Goal: Task Accomplishment & Management: Manage account settings

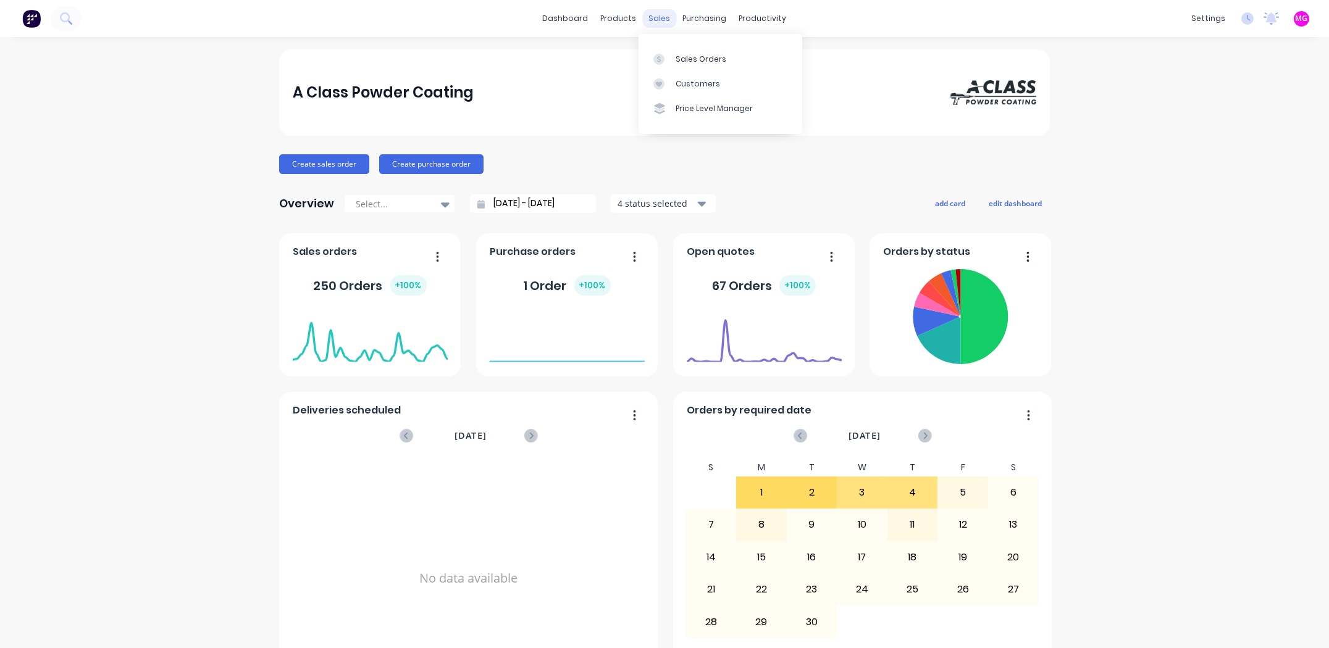
click at [658, 19] on div "sales" at bounding box center [660, 18] width 34 height 19
click at [688, 61] on div "Sales Orders" at bounding box center [701, 59] width 51 height 11
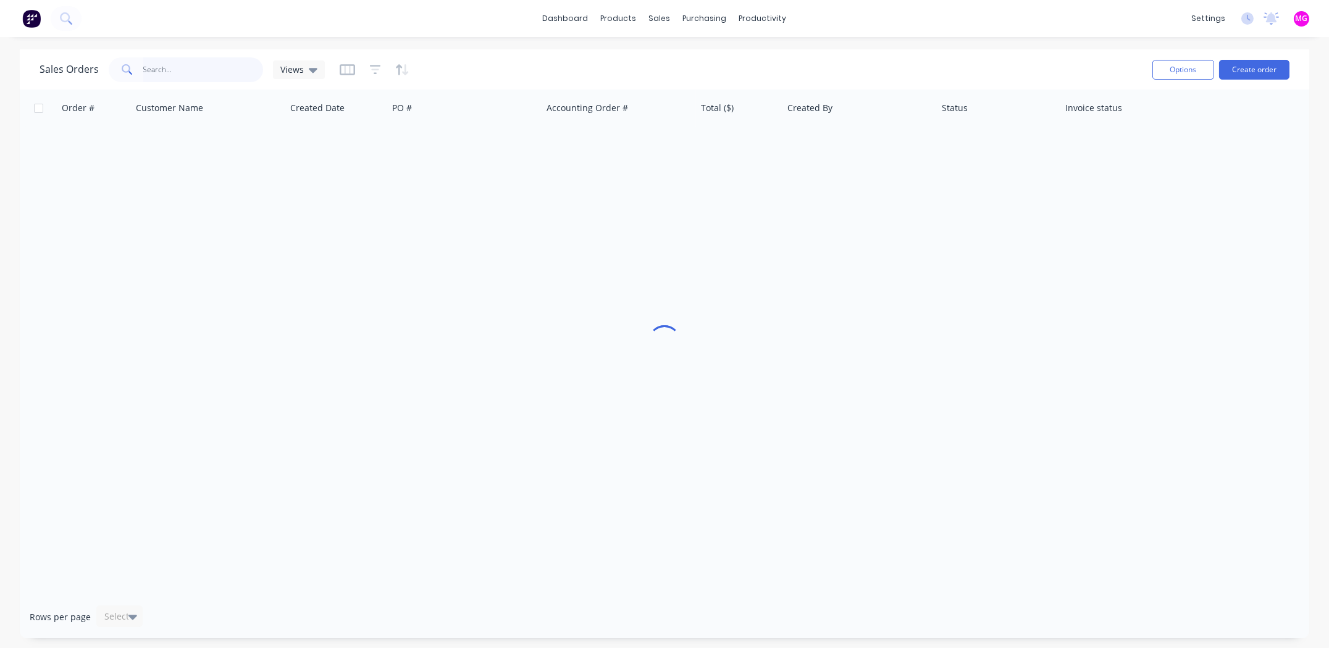
click at [227, 71] on input "text" at bounding box center [203, 69] width 120 height 25
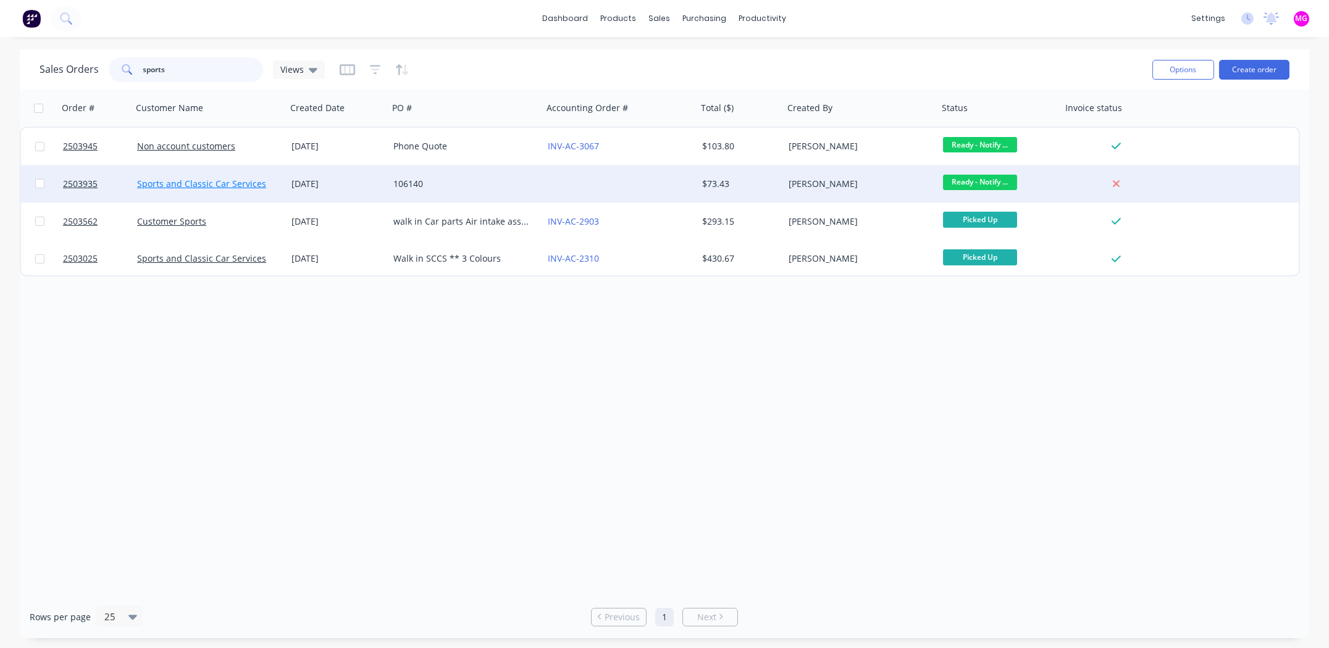
type input "sports"
click at [161, 178] on link "Sports and Classic Car Services" at bounding box center [201, 184] width 129 height 12
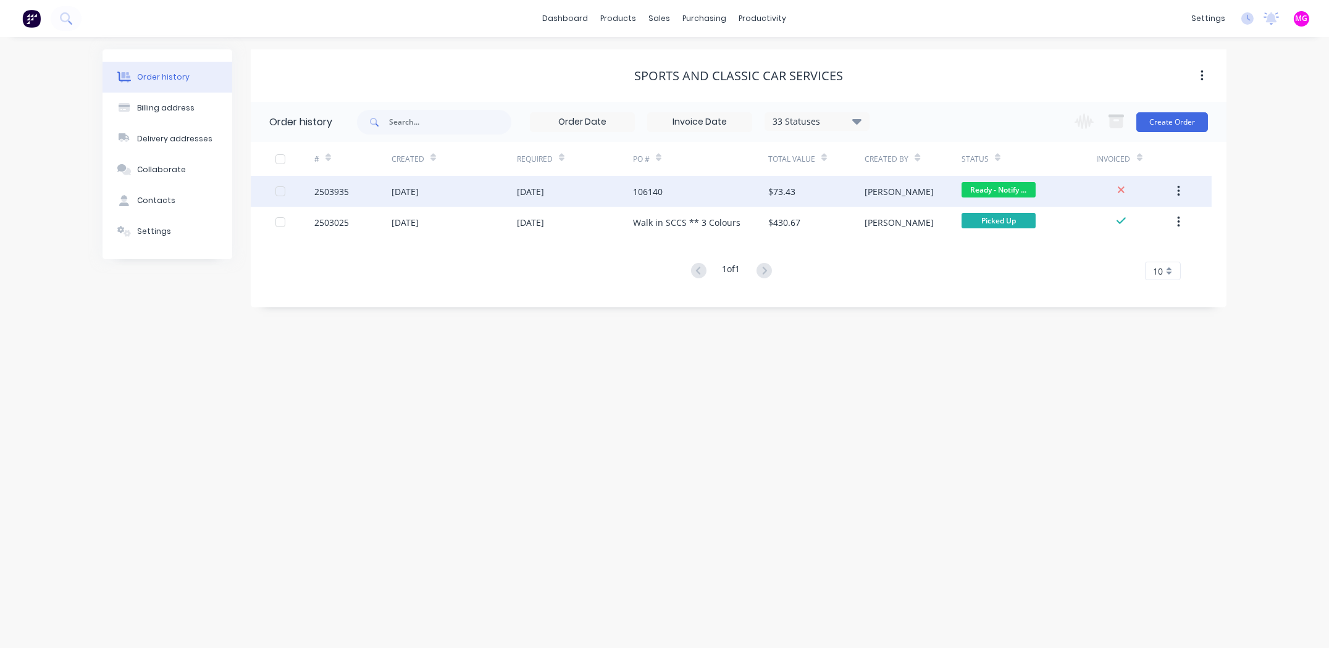
click at [409, 191] on div "[DATE]" at bounding box center [404, 191] width 27 height 13
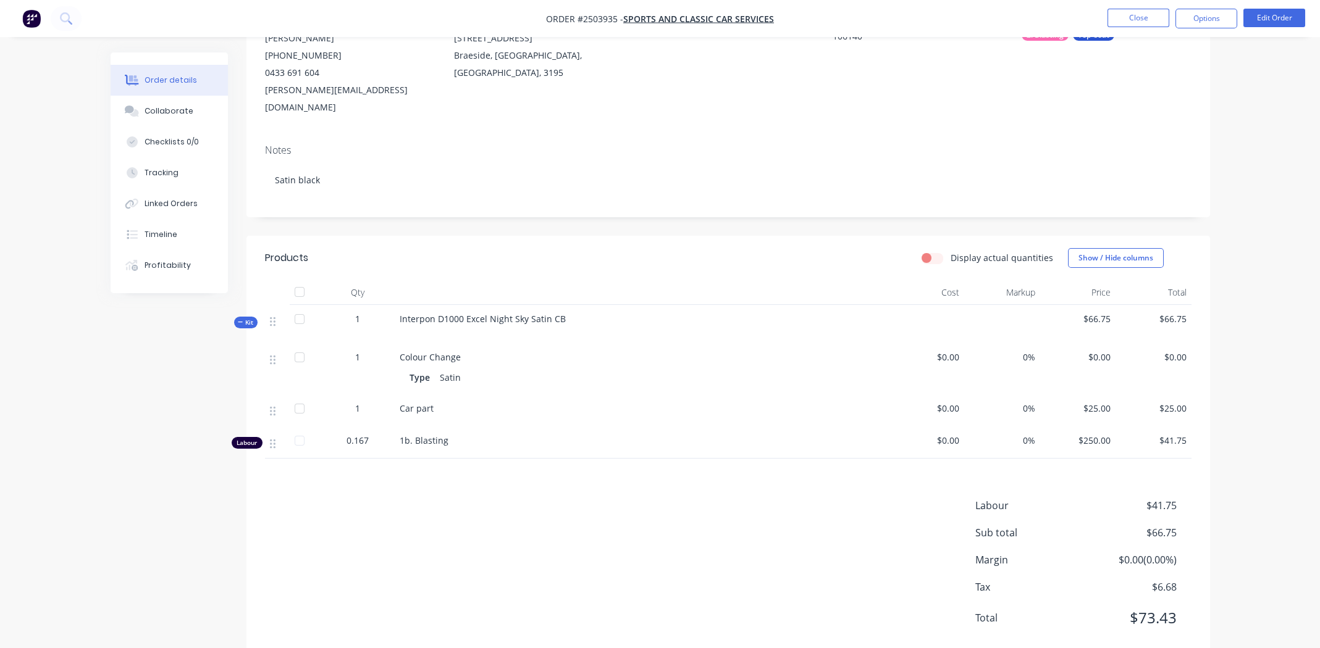
scroll to position [156, 0]
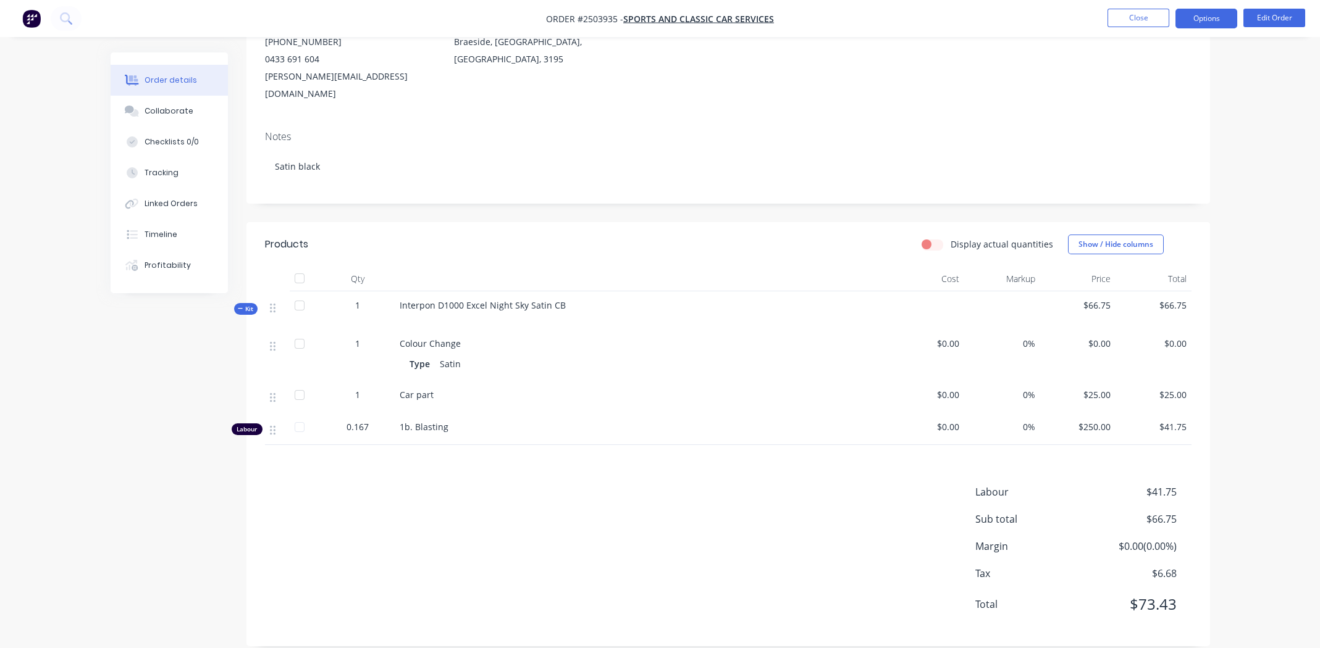
click at [1189, 22] on button "Options" at bounding box center [1206, 19] width 62 height 20
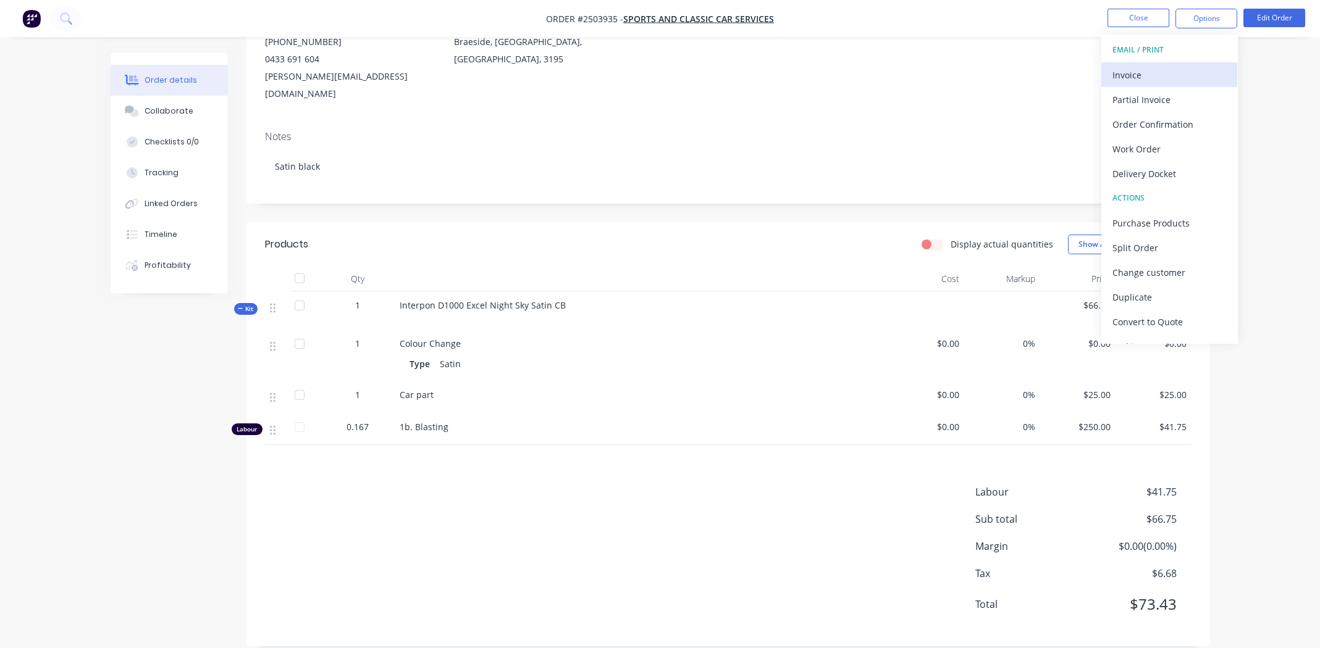
click at [1157, 73] on div "Invoice" at bounding box center [1169, 75] width 114 height 18
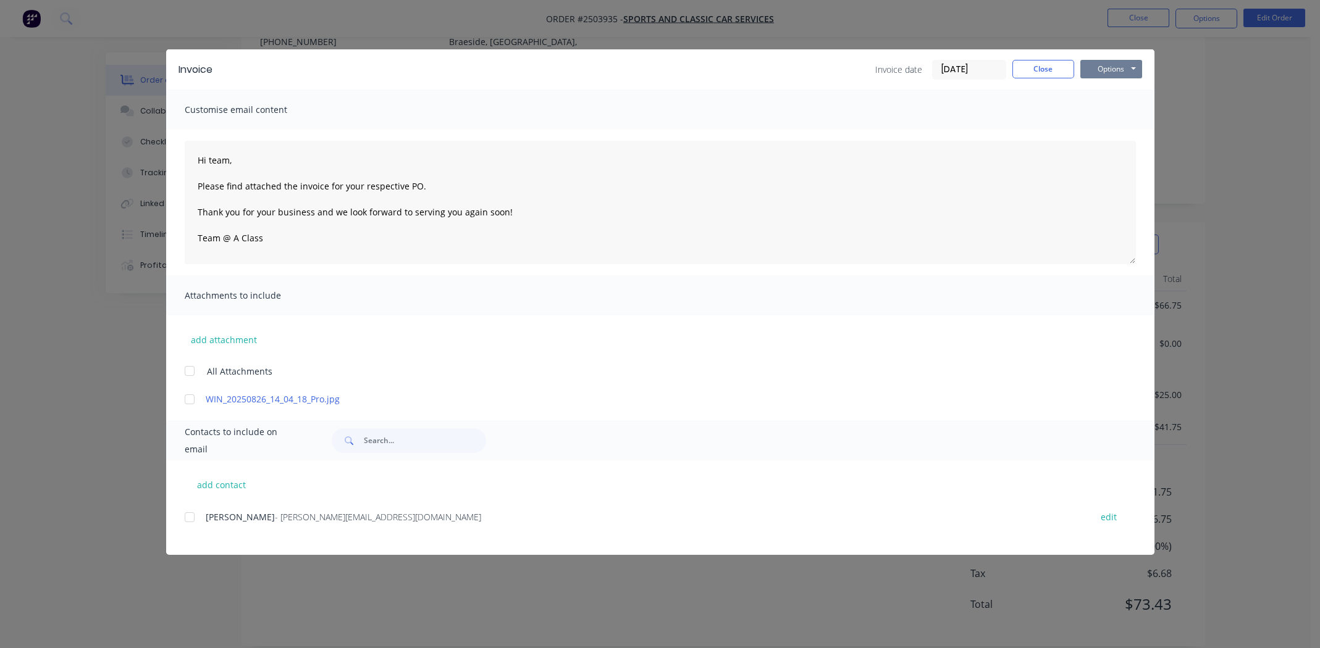
click at [1110, 69] on button "Options" at bounding box center [1111, 69] width 62 height 19
click at [1111, 108] on button "Print" at bounding box center [1119, 111] width 79 height 20
click at [1111, 69] on button "Options" at bounding box center [1111, 69] width 62 height 19
click at [1105, 108] on button "Print" at bounding box center [1119, 111] width 79 height 20
click at [1053, 66] on button "Close" at bounding box center [1043, 69] width 62 height 19
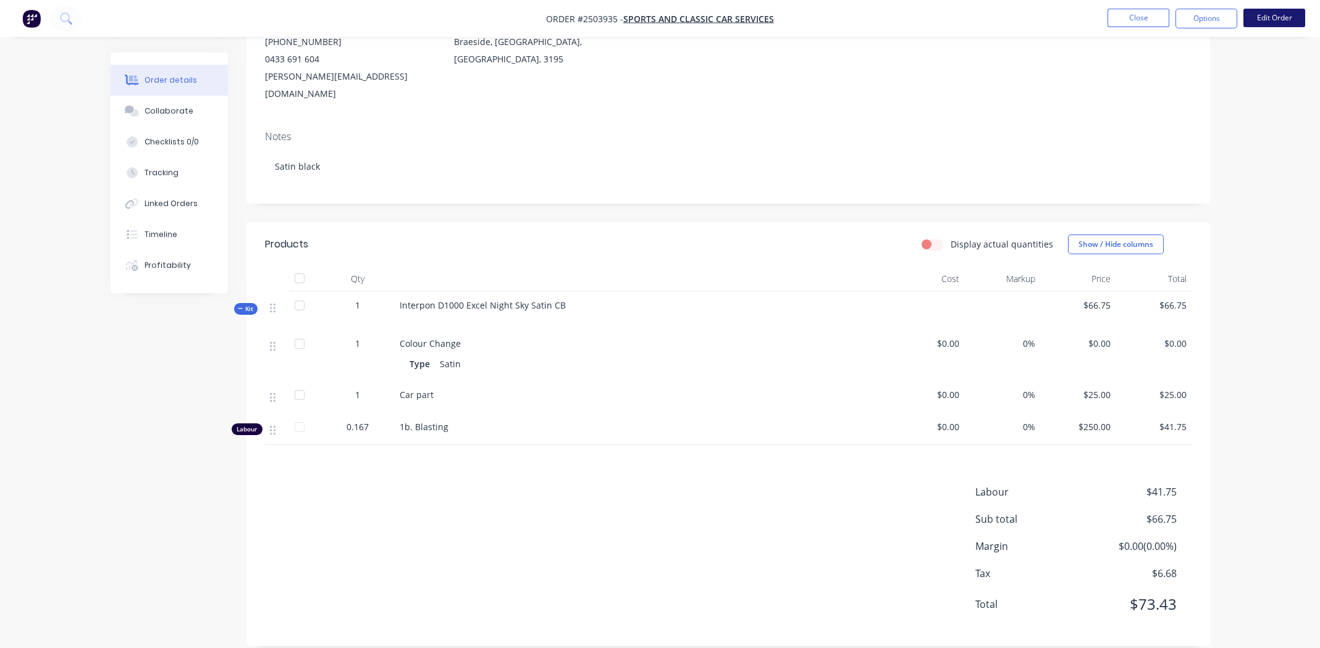
click at [1283, 18] on button "Edit Order" at bounding box center [1274, 18] width 62 height 19
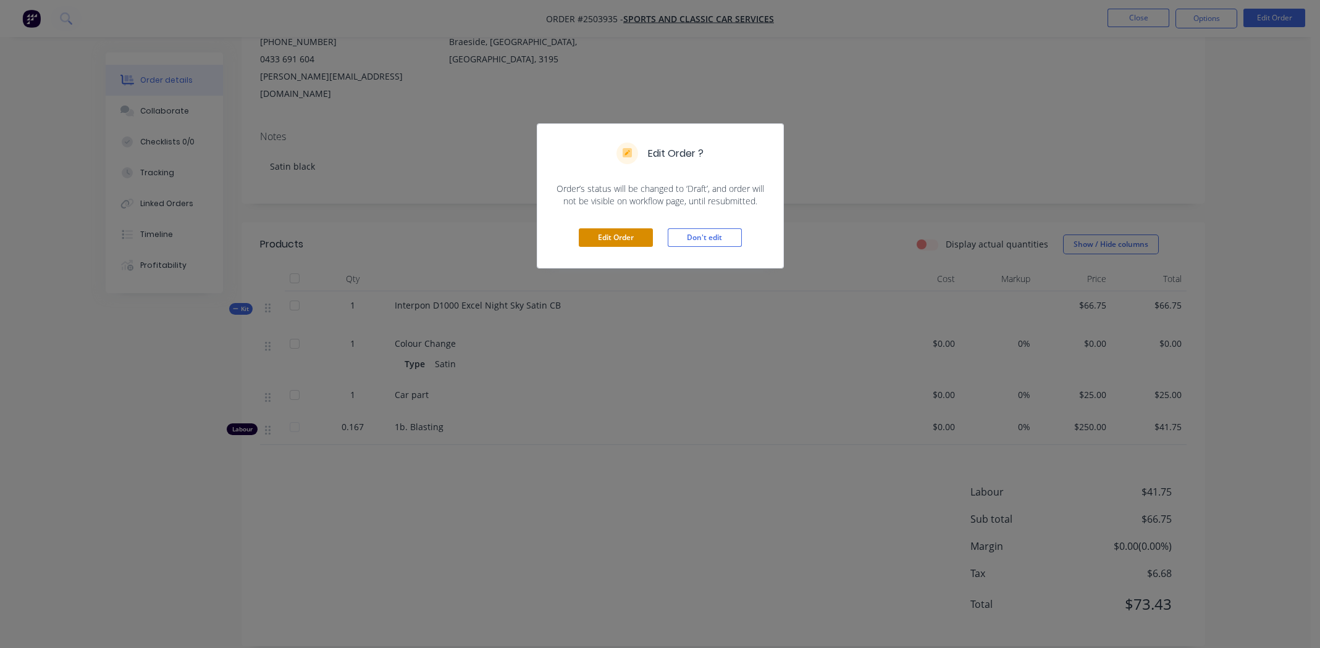
click at [621, 237] on button "Edit Order" at bounding box center [616, 237] width 74 height 19
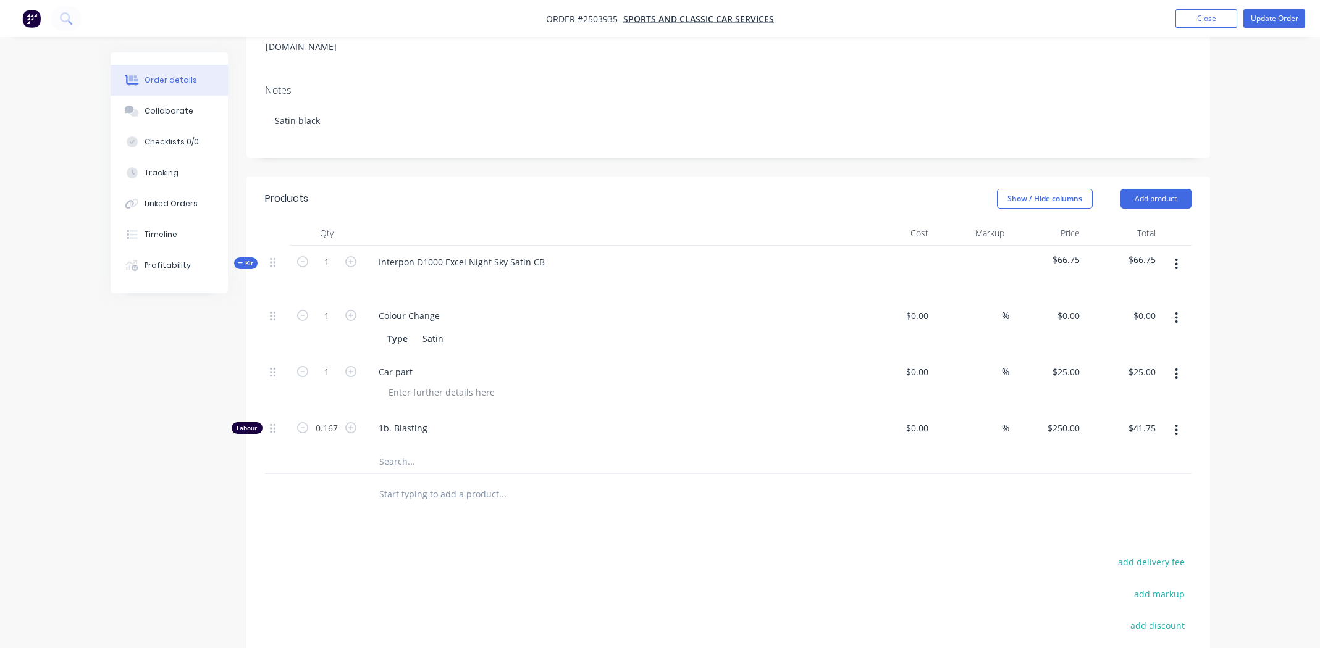
scroll to position [246, 0]
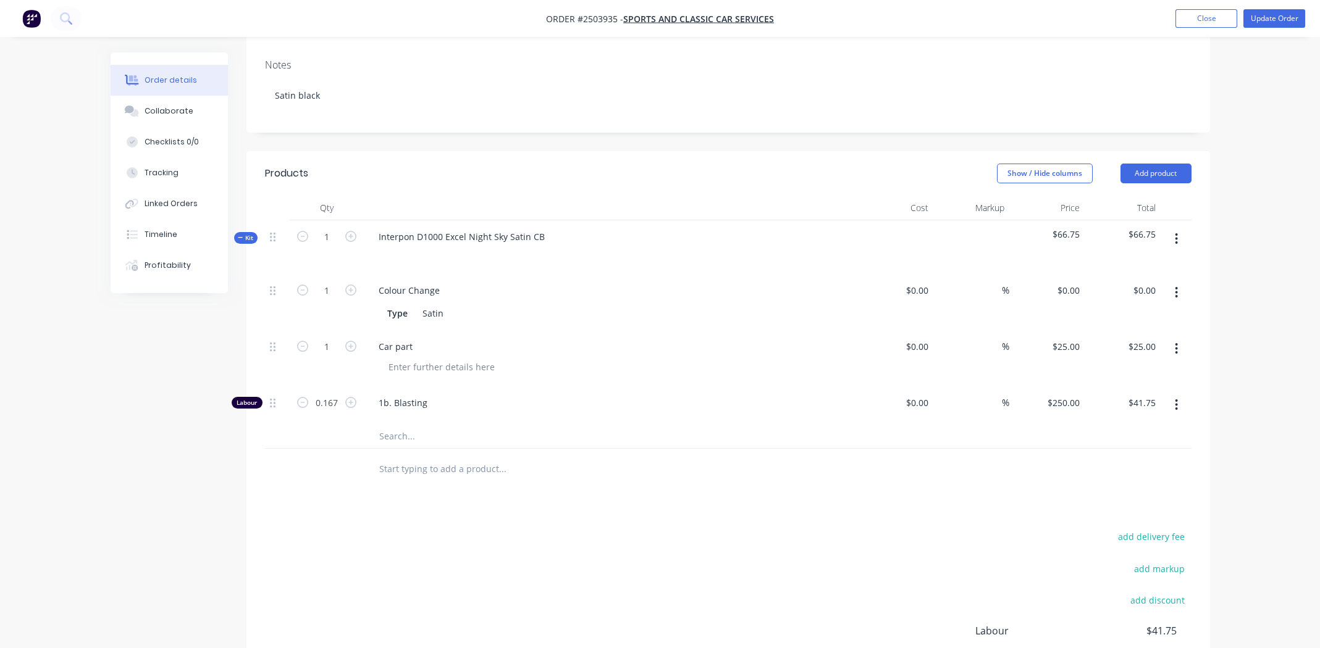
click at [1173, 282] on button "button" at bounding box center [1175, 293] width 29 height 22
click at [1102, 366] on div "Delete" at bounding box center [1132, 375] width 95 height 18
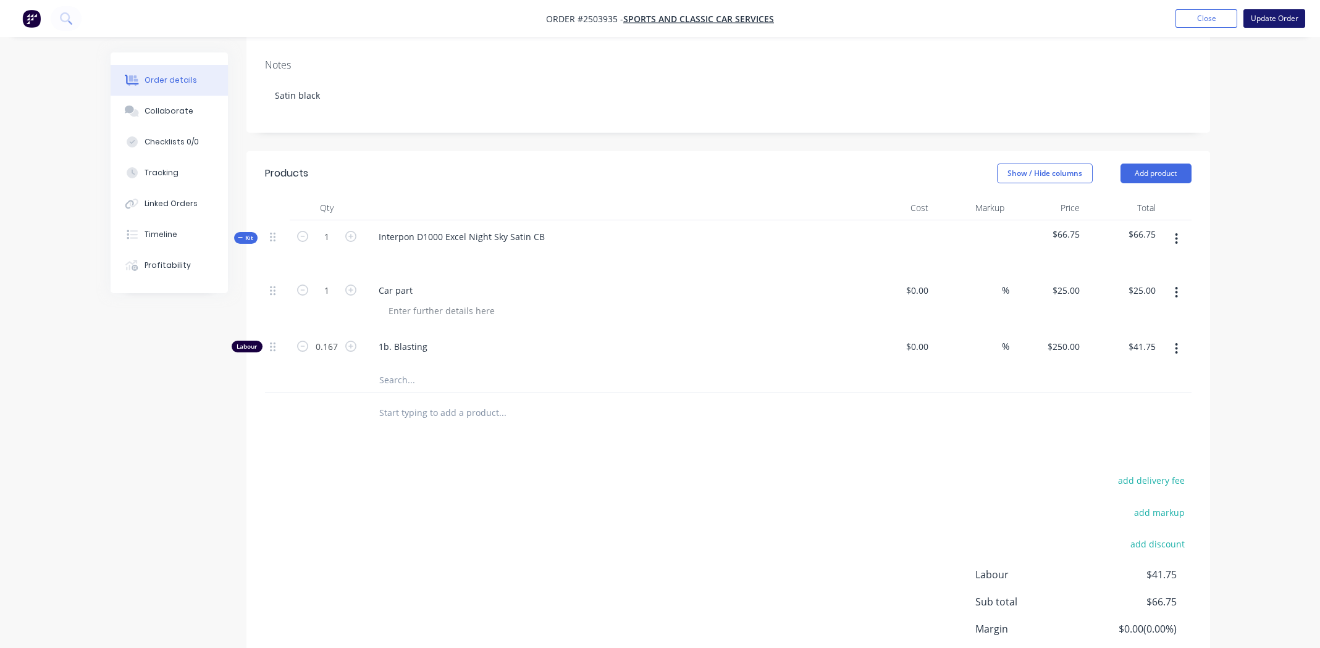
click at [1278, 9] on button "Update Order" at bounding box center [1274, 18] width 62 height 19
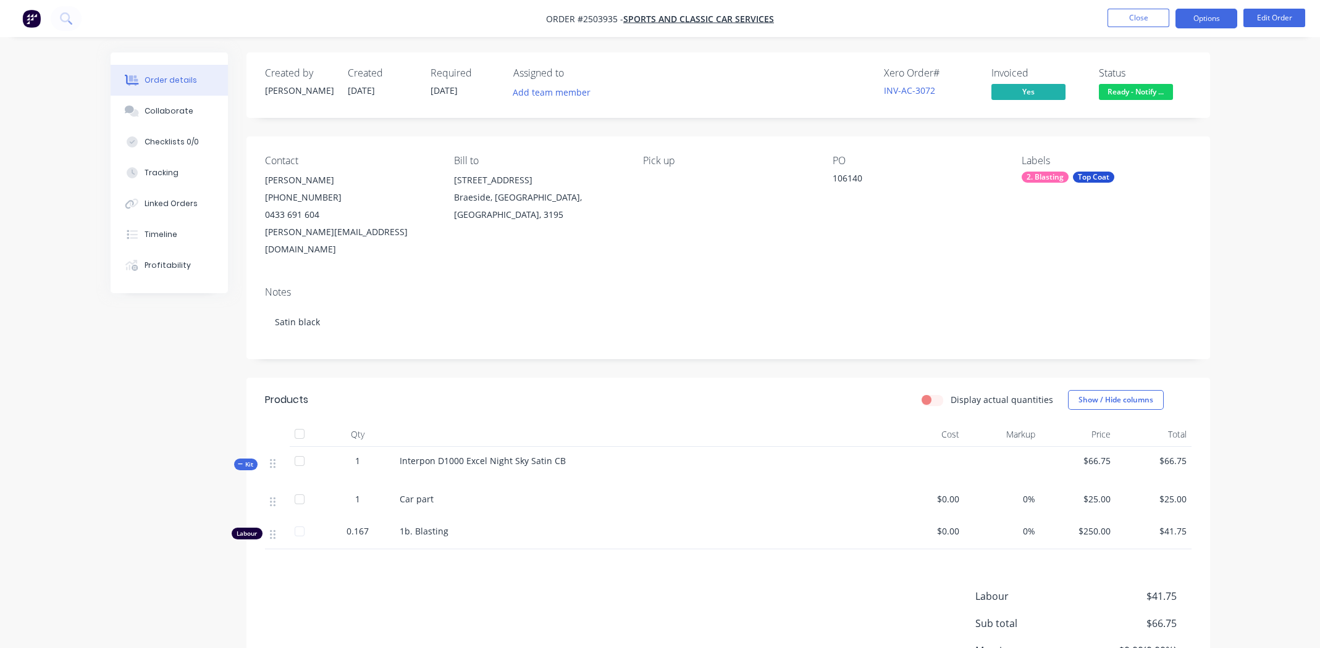
click at [1202, 16] on button "Options" at bounding box center [1206, 19] width 62 height 20
click at [942, 153] on div "Contact Paul (03) 9587 3423 0433 691 604 paul@sportscarservices.com.au Bill to …" at bounding box center [727, 206] width 963 height 140
click at [1121, 93] on span "Ready - Notify ..." at bounding box center [1135, 91] width 74 height 15
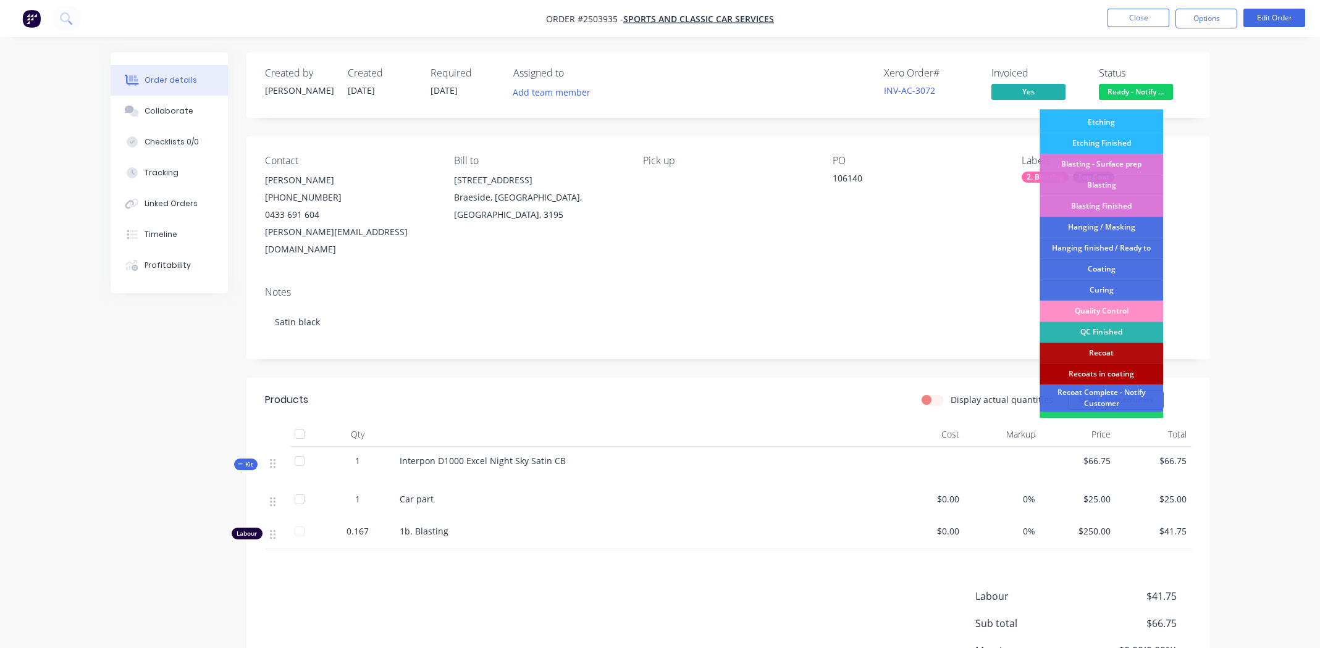
scroll to position [264, 0]
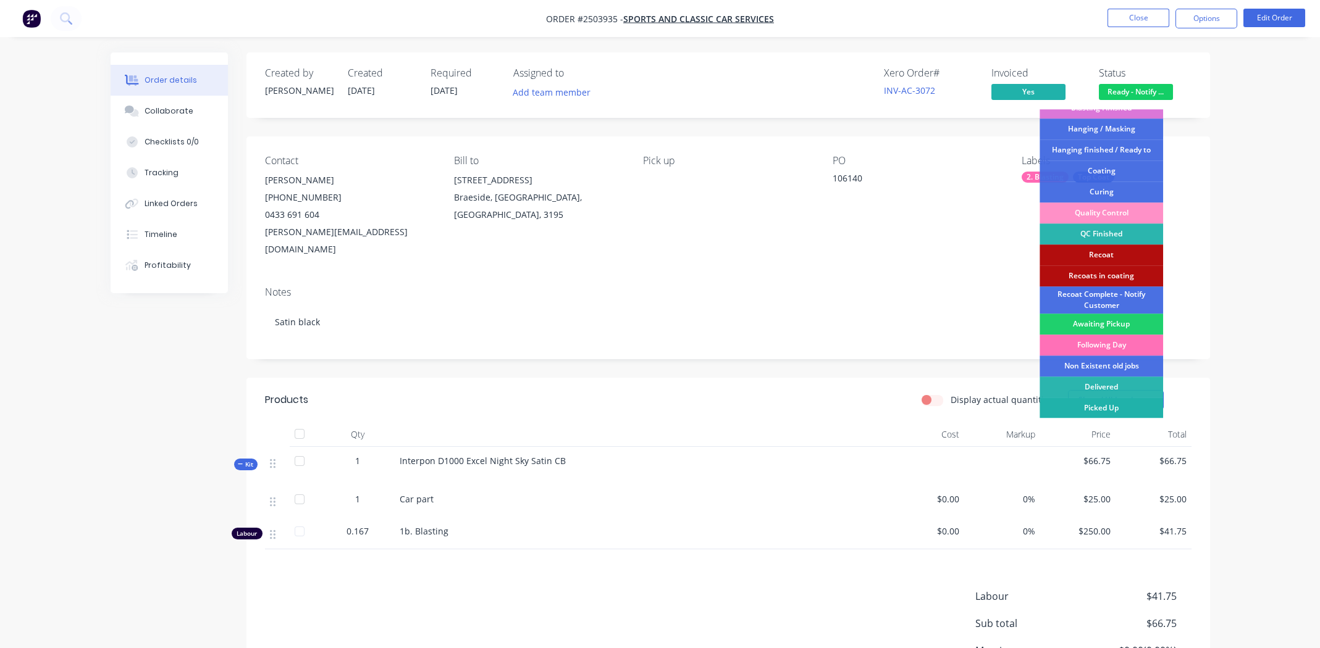
click at [1102, 407] on div "Picked Up" at bounding box center [1100, 408] width 123 height 21
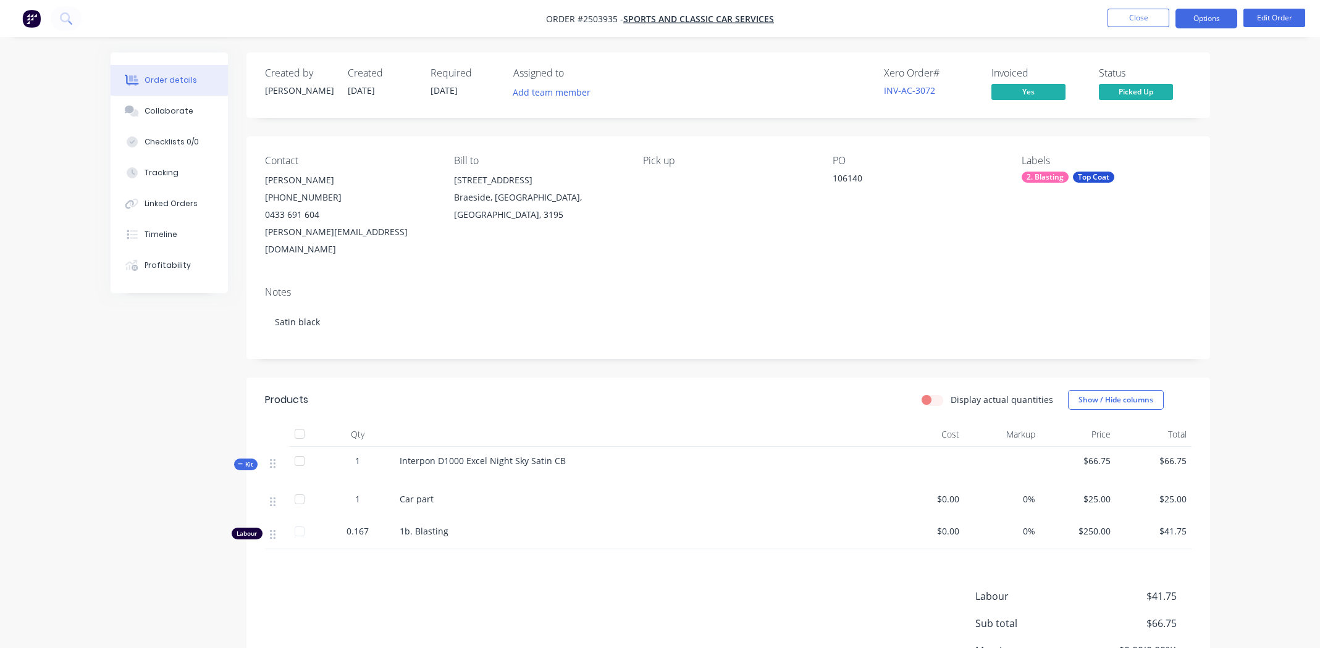
click at [1203, 11] on button "Options" at bounding box center [1206, 19] width 62 height 20
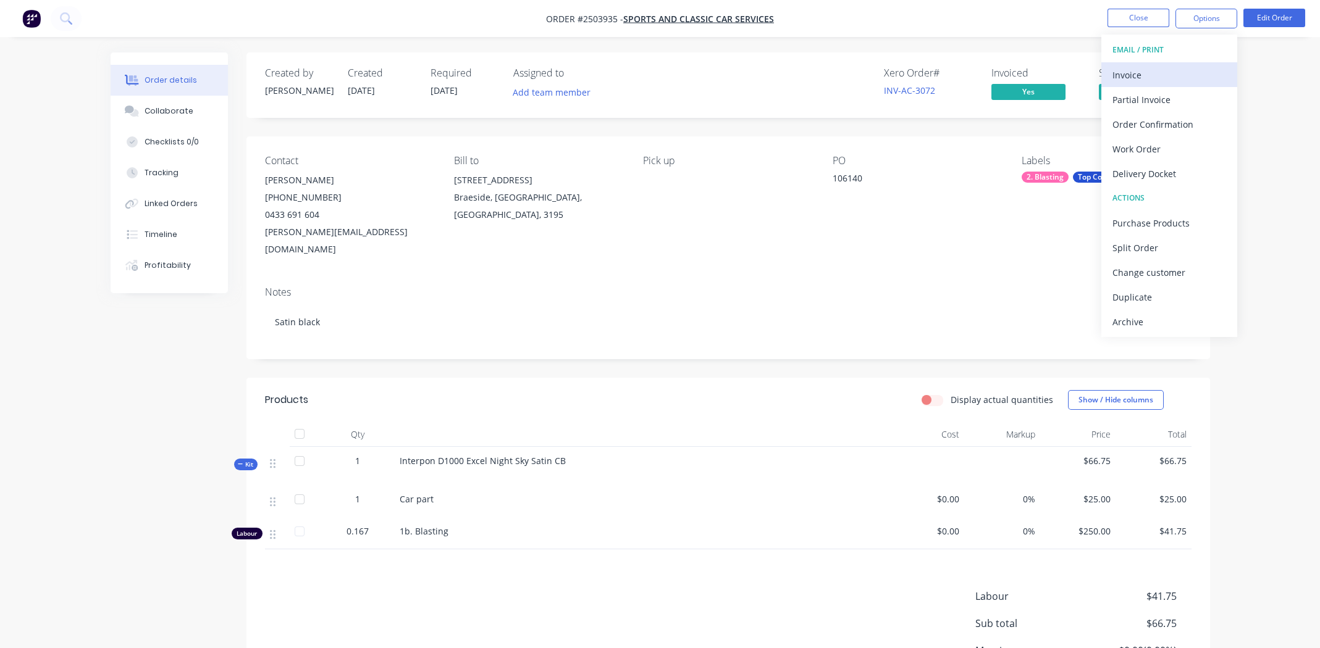
click at [1176, 66] on div "Invoice" at bounding box center [1169, 75] width 114 height 18
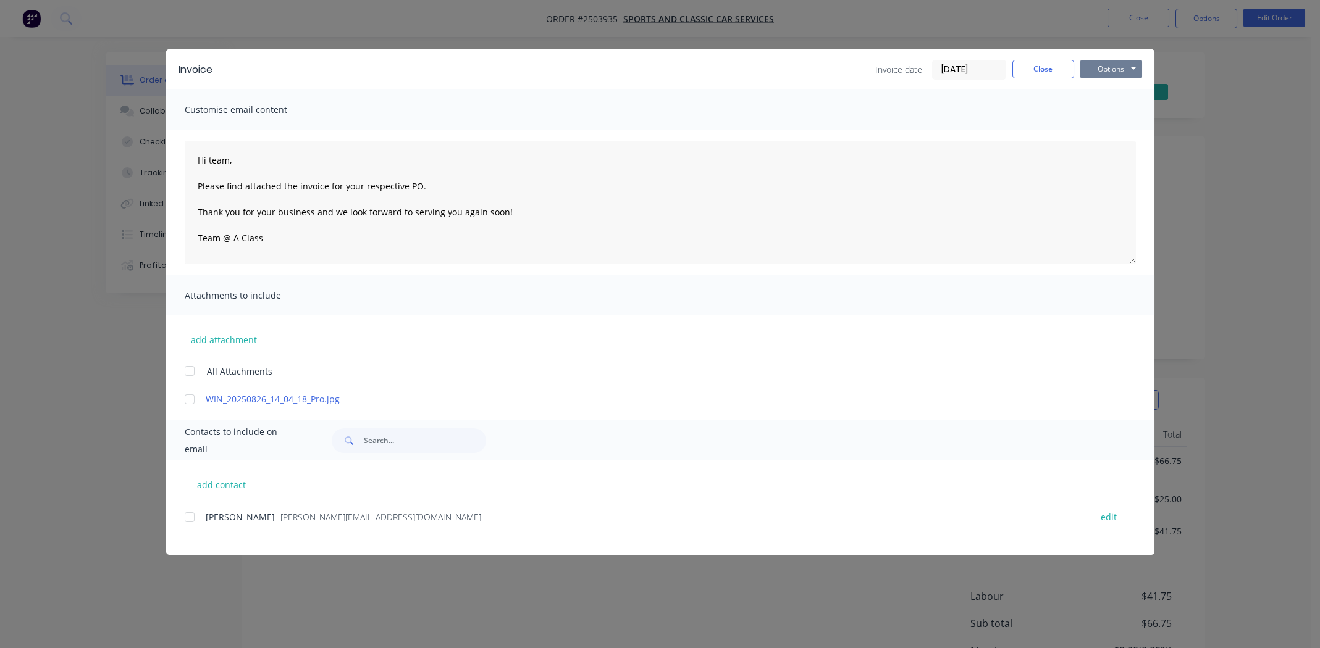
click at [1109, 62] on button "Options" at bounding box center [1111, 69] width 62 height 19
click at [1105, 111] on button "Print" at bounding box center [1119, 111] width 79 height 20
click at [1109, 65] on button "Options" at bounding box center [1111, 69] width 62 height 19
click at [1108, 107] on button "Print" at bounding box center [1119, 111] width 79 height 20
click at [1040, 71] on button "Close" at bounding box center [1043, 69] width 62 height 19
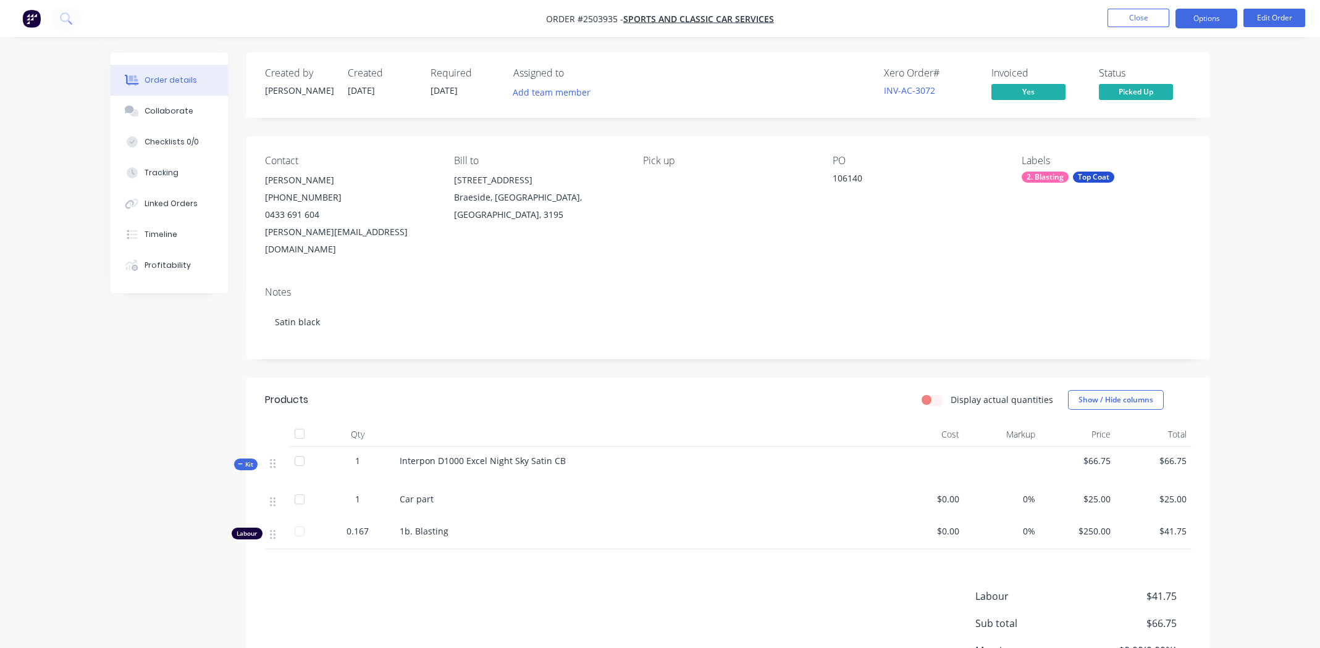
click at [1192, 13] on button "Options" at bounding box center [1206, 19] width 62 height 20
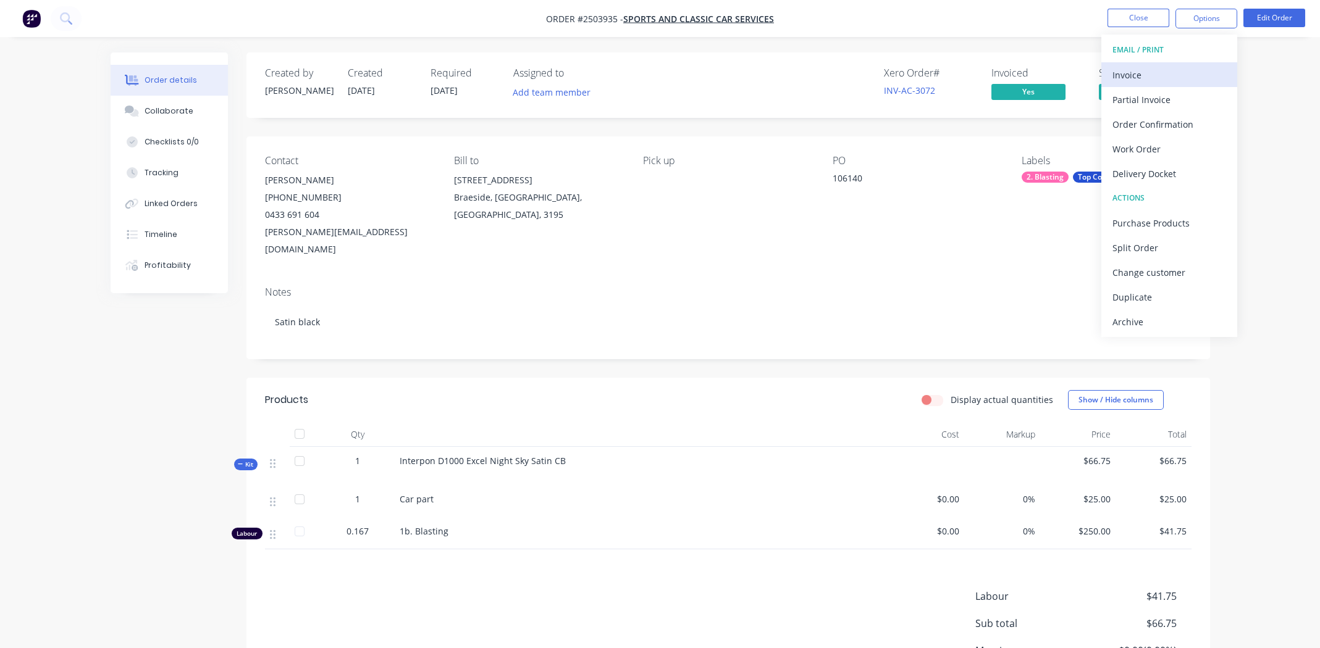
click at [1173, 69] on div "Invoice" at bounding box center [1169, 75] width 114 height 18
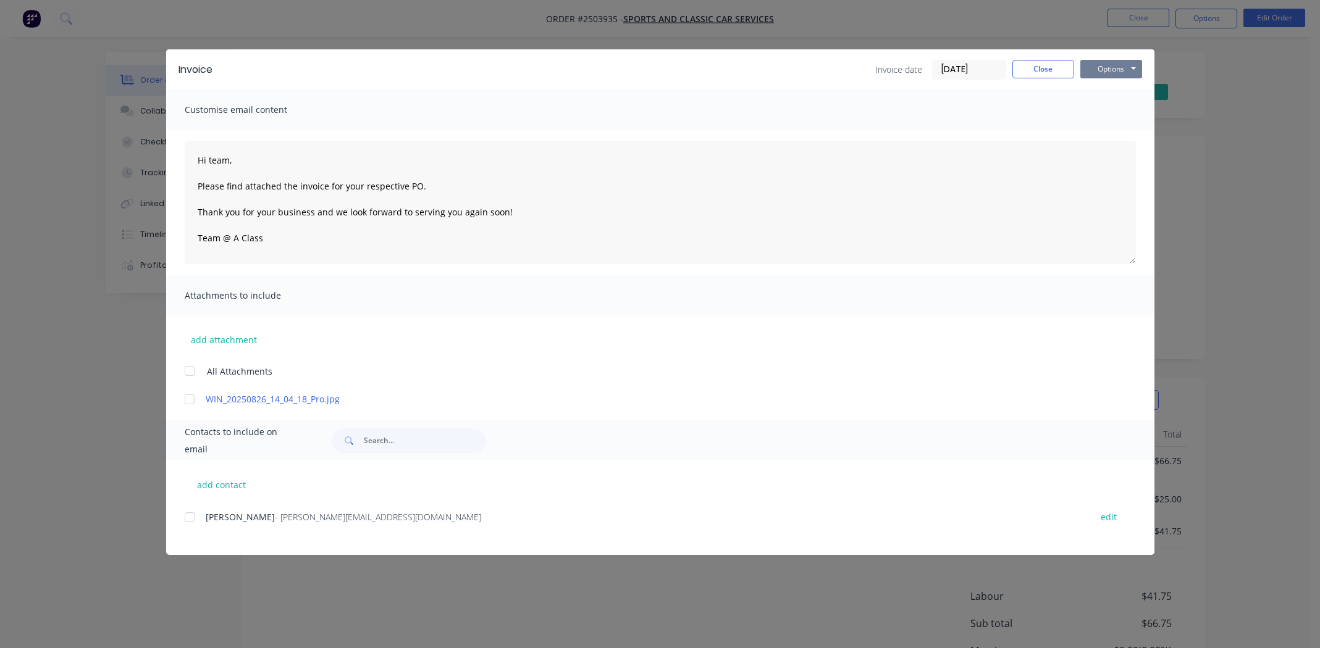
click at [1108, 65] on button "Options" at bounding box center [1111, 69] width 62 height 19
click at [1118, 103] on button "Print" at bounding box center [1119, 111] width 79 height 20
click at [1111, 64] on button "Options" at bounding box center [1111, 69] width 62 height 19
click at [1119, 104] on button "Print" at bounding box center [1119, 111] width 79 height 20
click at [1044, 65] on button "Close" at bounding box center [1043, 69] width 62 height 19
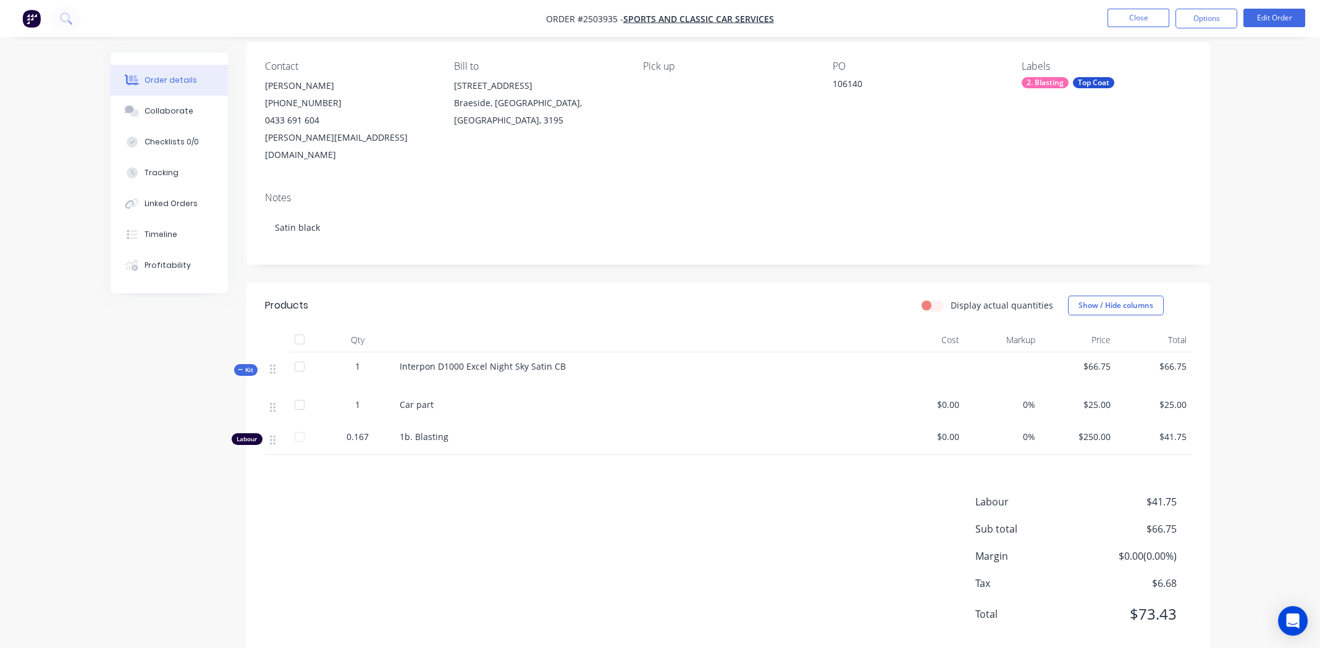
scroll to position [105, 0]
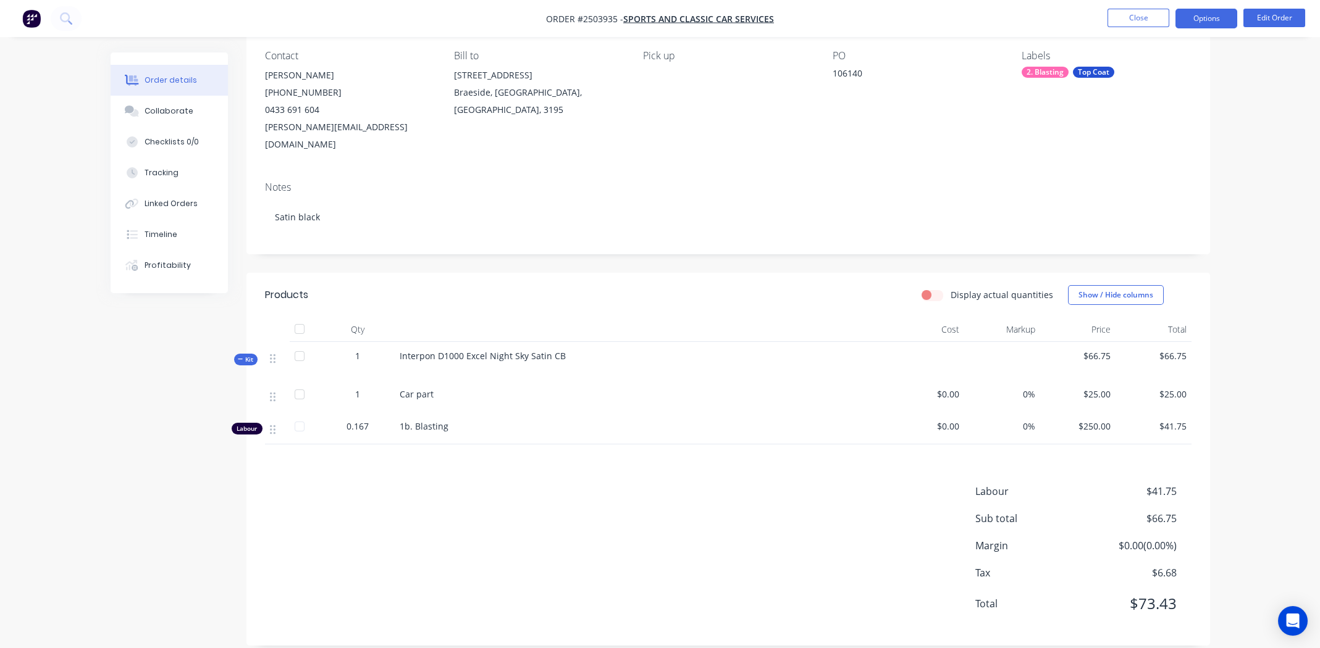
click at [1206, 13] on button "Options" at bounding box center [1206, 19] width 62 height 20
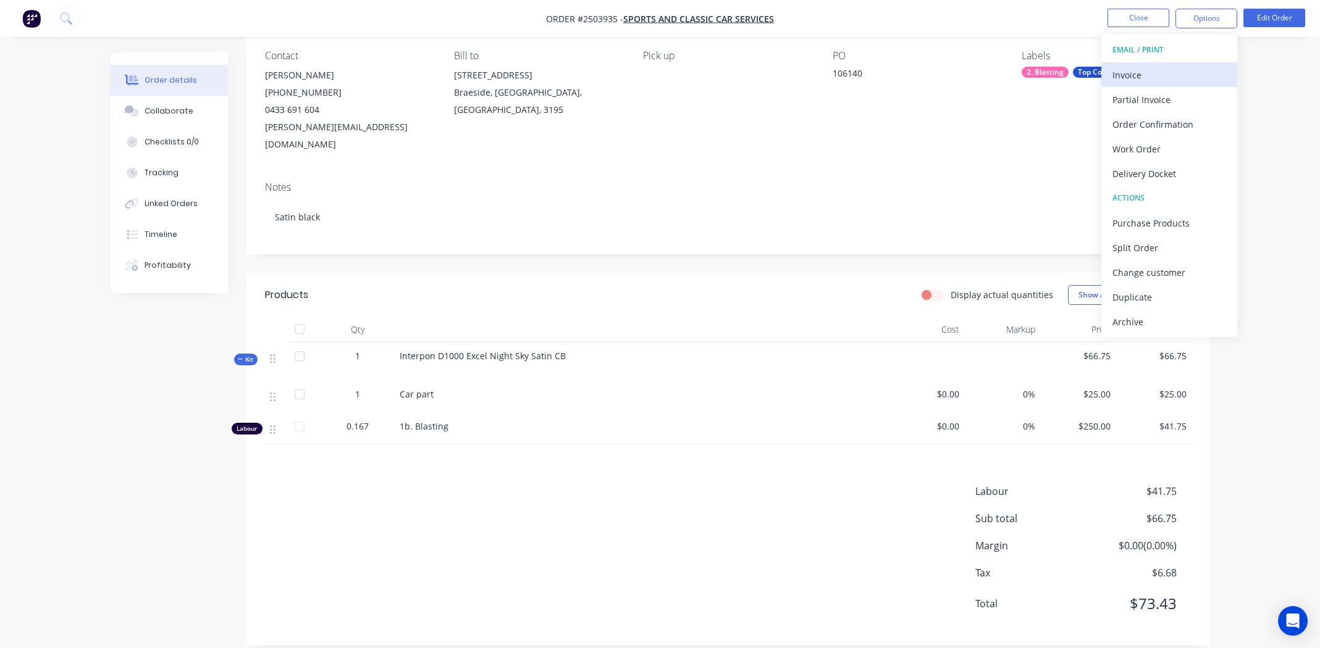
click at [1150, 71] on div "Invoice" at bounding box center [1169, 75] width 114 height 18
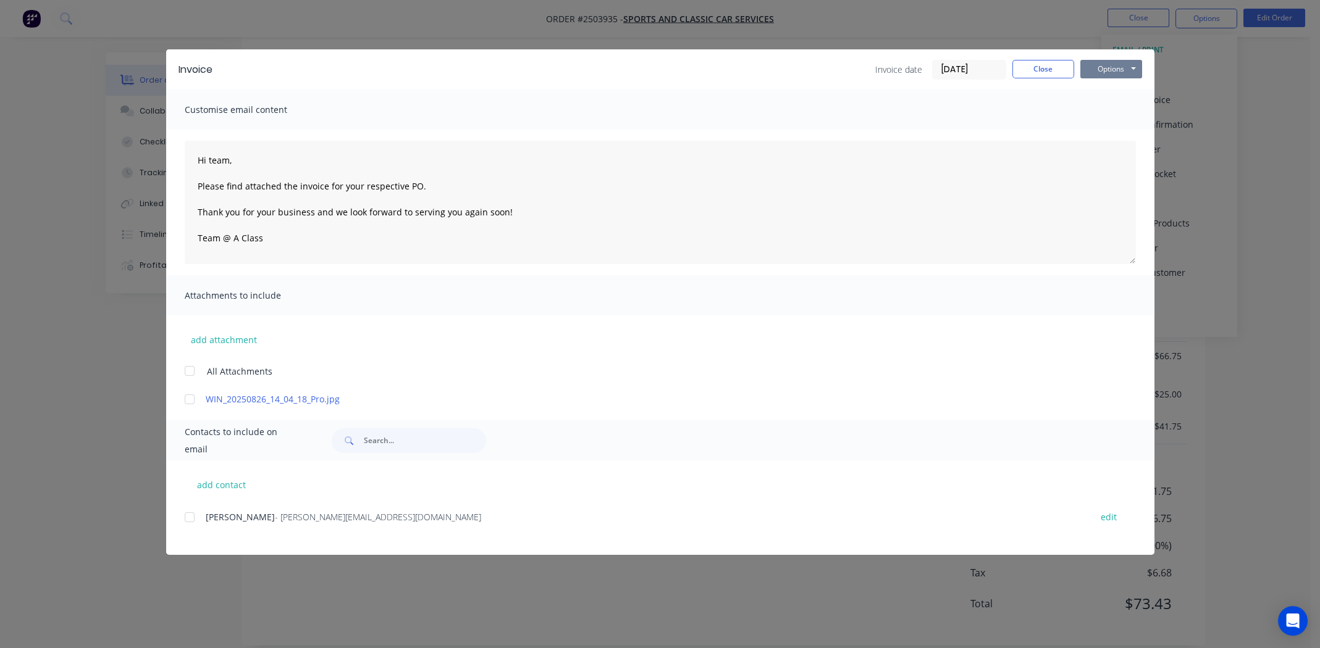
click at [1118, 64] on button "Options" at bounding box center [1111, 69] width 62 height 19
click at [1126, 111] on button "Print" at bounding box center [1119, 111] width 79 height 20
click at [1110, 72] on button "Options" at bounding box center [1111, 69] width 62 height 19
click at [1113, 107] on button "Print" at bounding box center [1119, 111] width 79 height 20
click at [1027, 66] on button "Close" at bounding box center [1043, 69] width 62 height 19
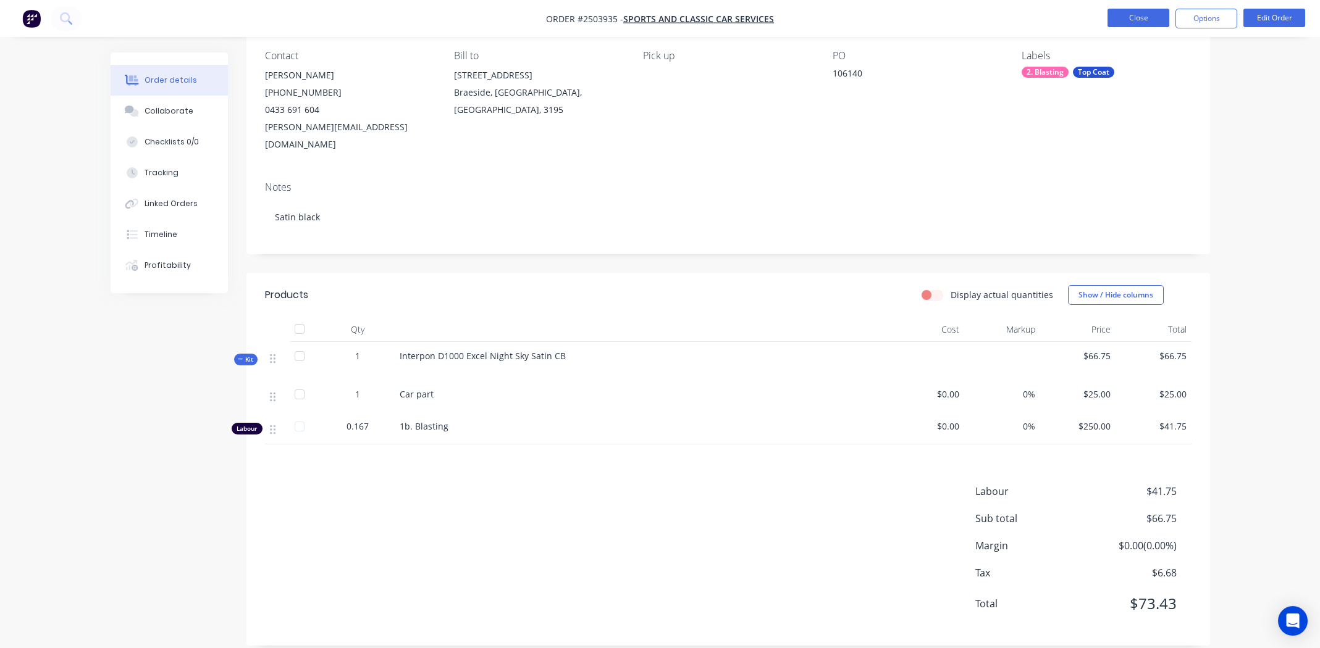
click at [1130, 15] on button "Close" at bounding box center [1138, 18] width 62 height 19
